Goal: Check status: Check status

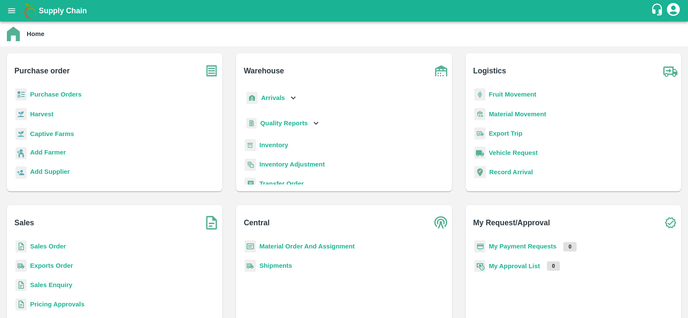
click at [50, 96] on b "Purchase Orders" at bounding box center [56, 94] width 52 height 7
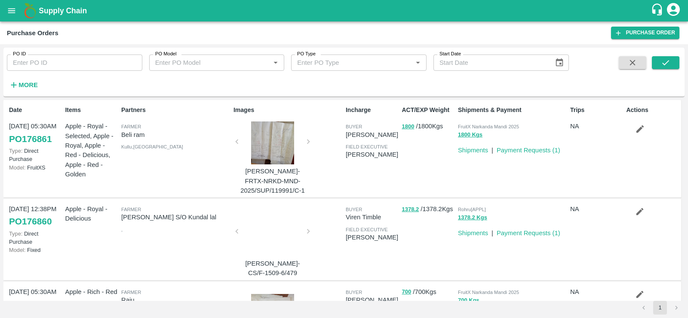
click at [53, 62] on input "PO ID" at bounding box center [74, 63] width 135 height 16
paste input "131122.0"
type input "131122"
click at [664, 65] on icon "submit" at bounding box center [665, 62] width 9 height 9
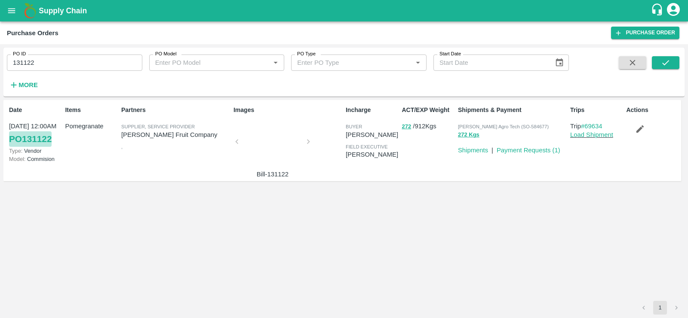
click at [26, 139] on link "PO 131122" at bounding box center [30, 139] width 43 height 15
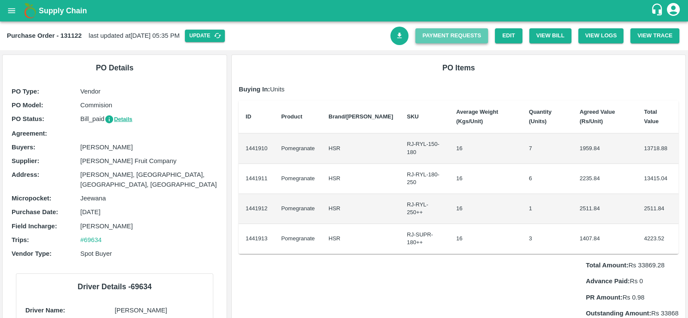
click at [465, 36] on link "Payment Requests" at bounding box center [451, 35] width 73 height 15
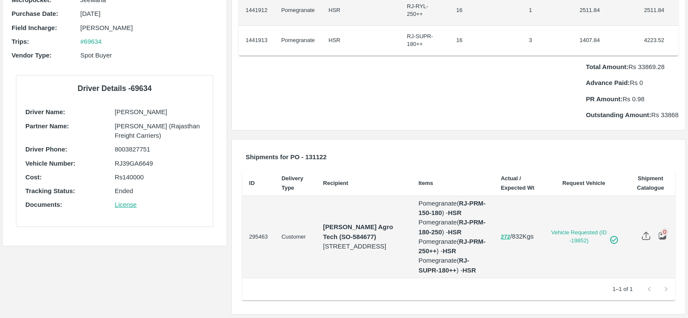
click at [644, 62] on p "Total Amount: Rs 33869.28" at bounding box center [631, 66] width 93 height 9
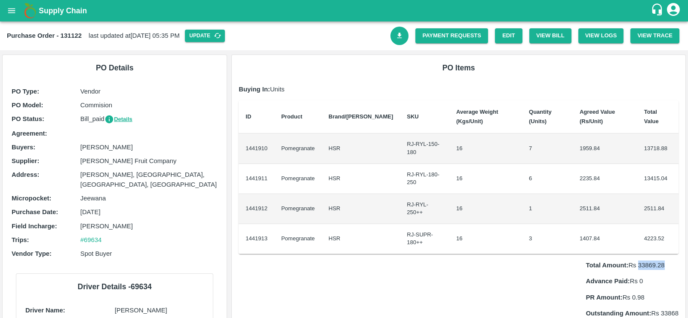
scroll to position [118, 0]
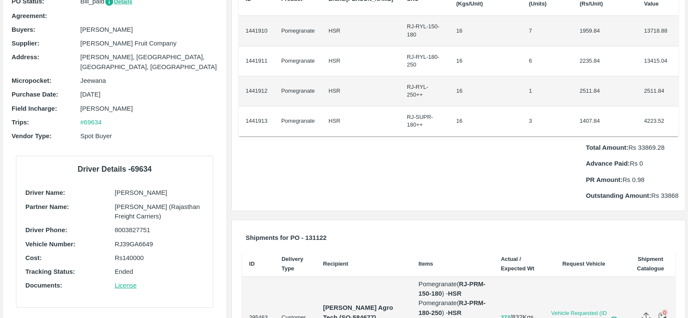
click at [671, 191] on p "Outstanding Amount: Rs 33868" at bounding box center [631, 195] width 93 height 9
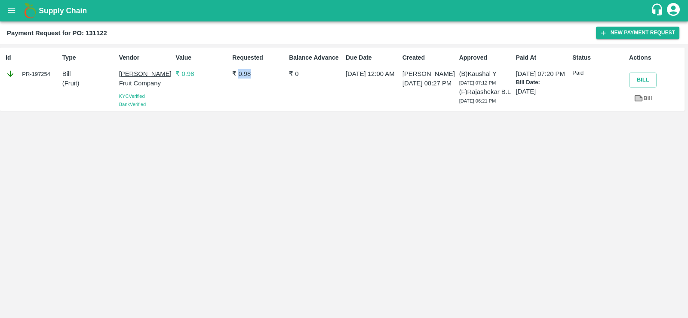
drag, startPoint x: 239, startPoint y: 75, endPoint x: 271, endPoint y: 70, distance: 32.6
click at [271, 70] on p "₹ 0.98" at bounding box center [258, 73] width 53 height 9
click at [319, 104] on div "Balance Advance ₹ 0" at bounding box center [313, 79] width 57 height 59
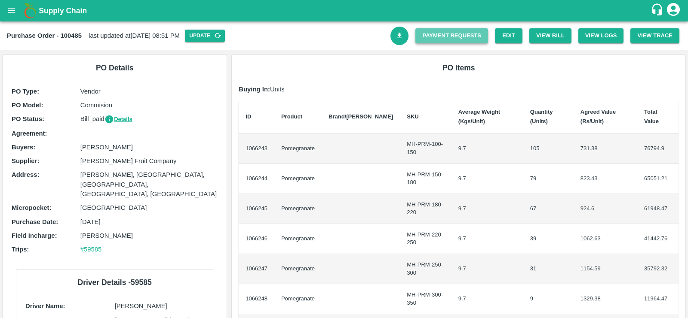
click at [461, 37] on link "Payment Requests" at bounding box center [451, 35] width 73 height 15
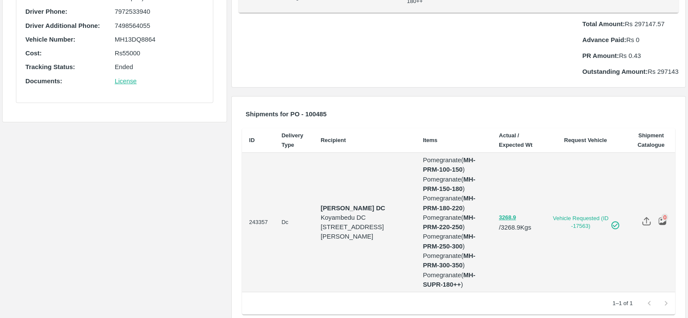
scroll to position [346, 0]
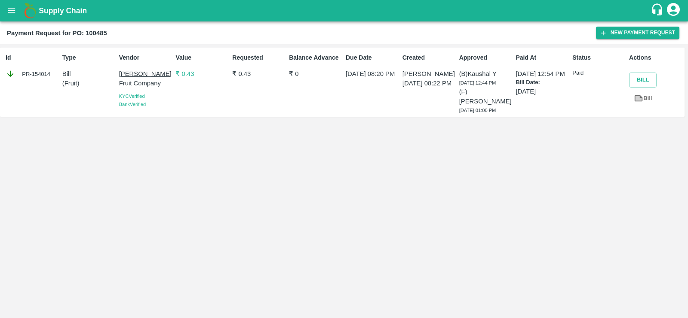
click at [241, 77] on p "₹ 0.43" at bounding box center [258, 73] width 53 height 9
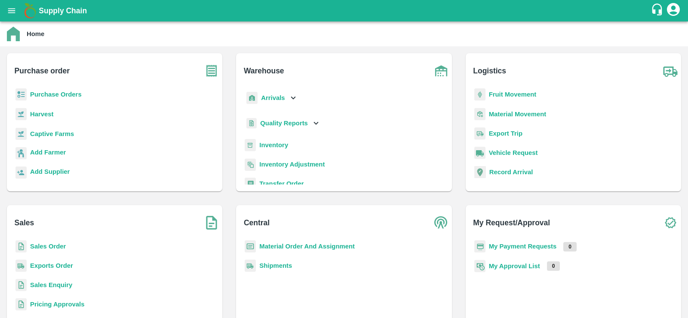
click at [65, 92] on b "Purchase Orders" at bounding box center [56, 94] width 52 height 7
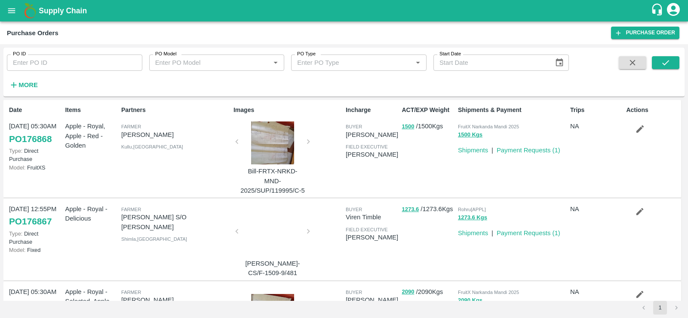
click at [52, 62] on input "PO ID" at bounding box center [74, 63] width 135 height 16
paste input "PO-146622"
type input "P"
paste input "text"
type input "146622"
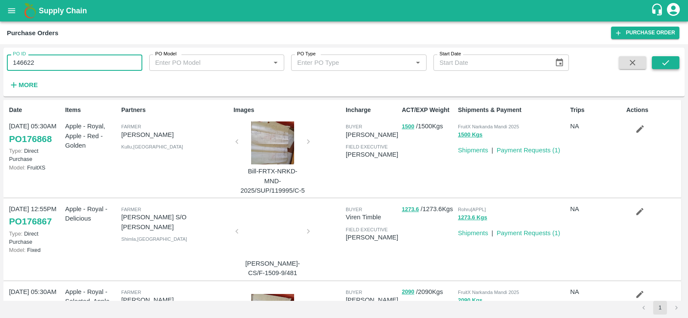
click at [666, 67] on icon "submit" at bounding box center [665, 62] width 9 height 9
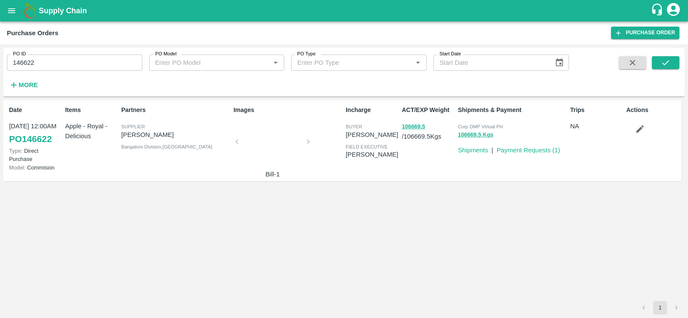
click at [44, 138] on link "PO 146622" at bounding box center [30, 139] width 43 height 15
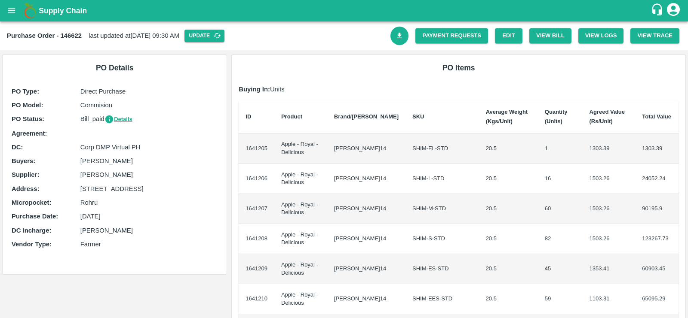
click at [144, 194] on p "[STREET_ADDRESS]" at bounding box center [149, 188] width 138 height 9
click at [101, 149] on p "Corp DMP Virtual PH" at bounding box center [149, 147] width 138 height 9
